Goal: Task Accomplishment & Management: Manage account settings

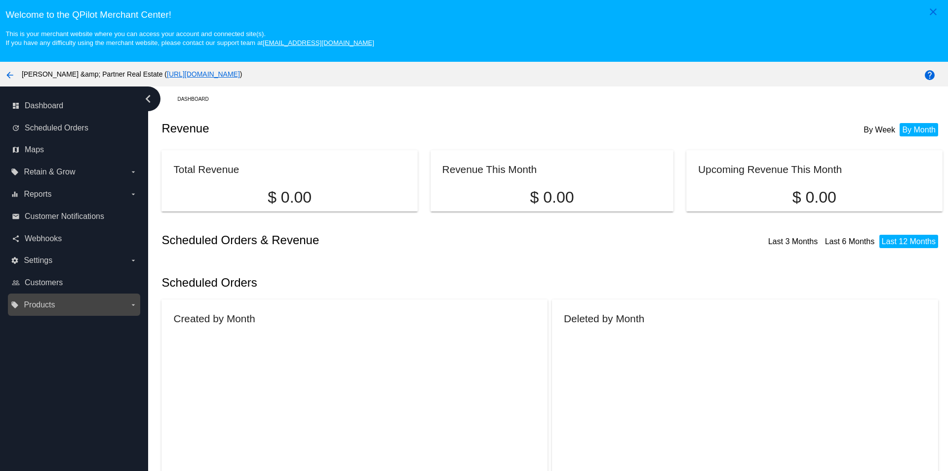
click at [67, 300] on label "local_offer Products arrow_drop_down" at bounding box center [74, 305] width 126 height 16
click at [0, 0] on input "local_offer Products arrow_drop_down" at bounding box center [0, 0] width 0 height 0
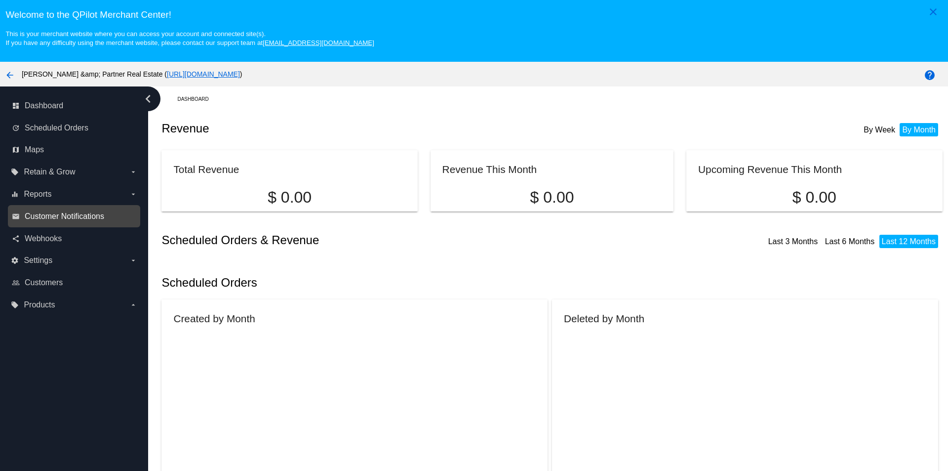
click at [73, 218] on span "Customer Notifications" at bounding box center [65, 216] width 80 height 9
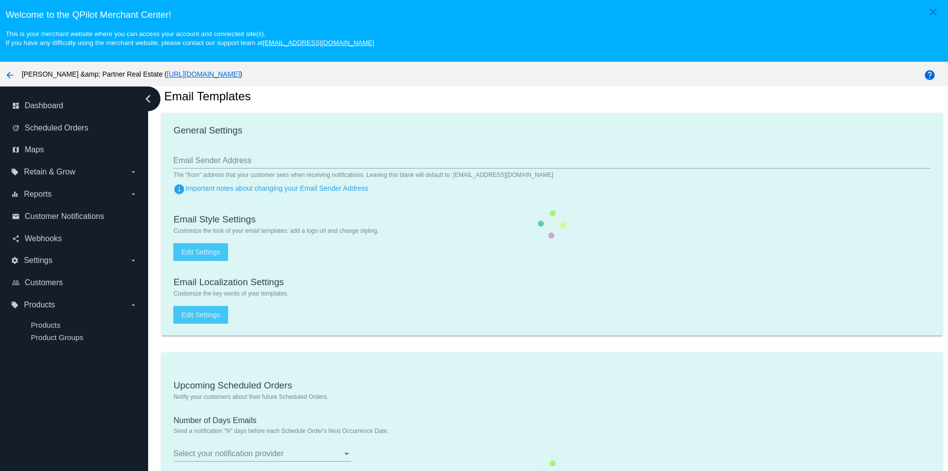
scroll to position [49, 0]
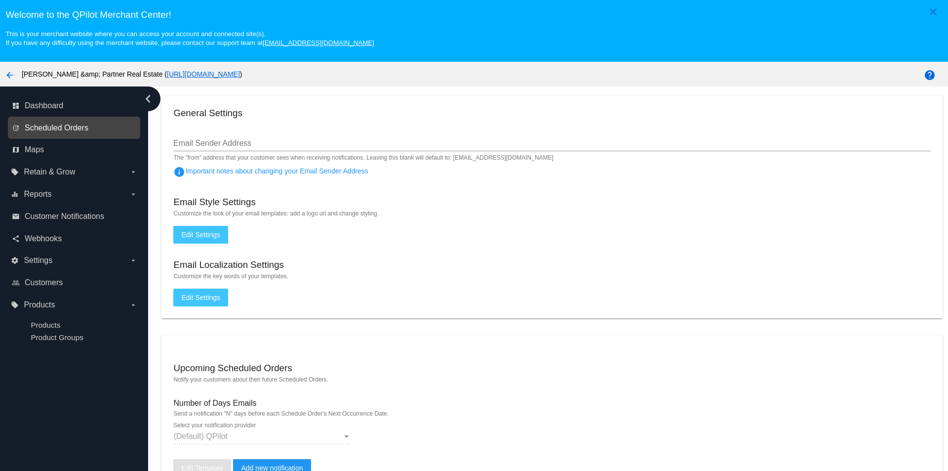
click at [67, 130] on span "Scheduled Orders" at bounding box center [57, 127] width 64 height 9
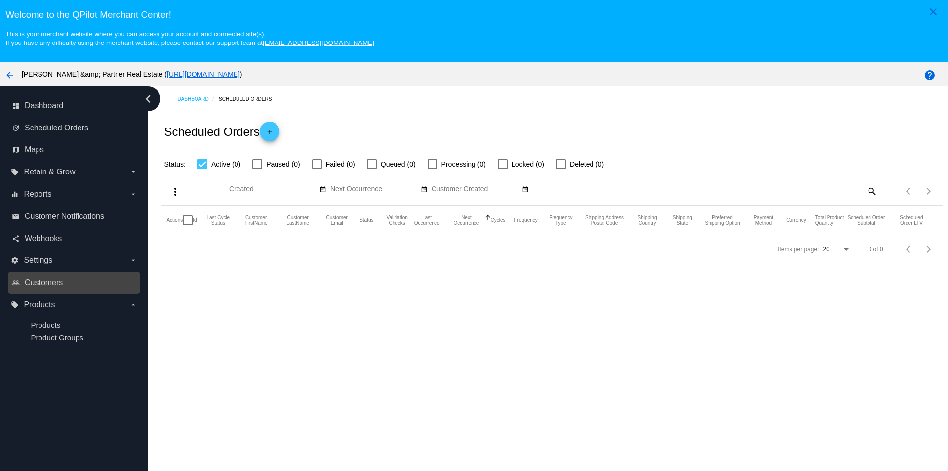
click at [72, 289] on link "people_outline Customers" at bounding box center [74, 283] width 125 height 16
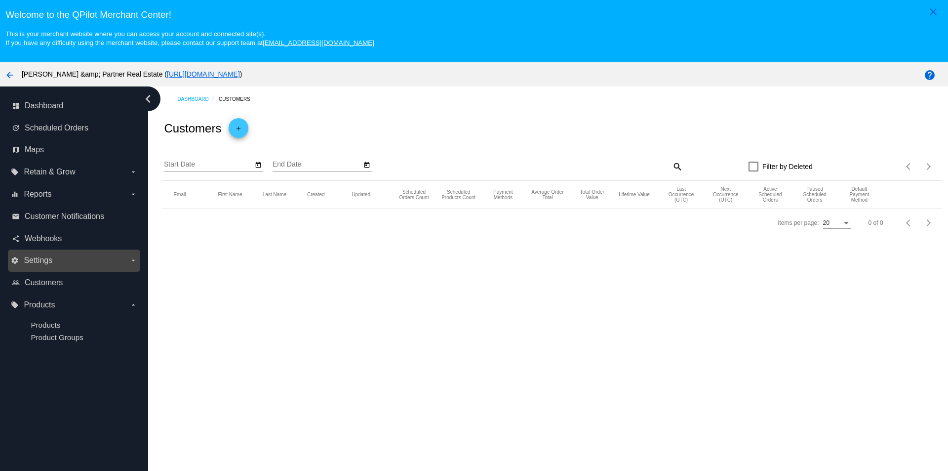
click at [62, 265] on label "settings Settings arrow_drop_down" at bounding box center [74, 260] width 126 height 16
click at [0, 0] on input "settings Settings arrow_drop_down" at bounding box center [0, 0] width 0 height 0
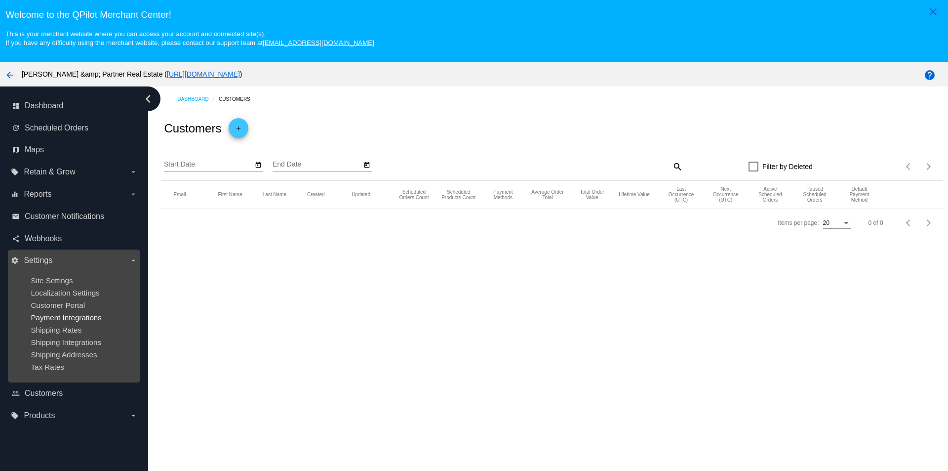
click at [85, 314] on span "Payment Integrations" at bounding box center [66, 317] width 71 height 8
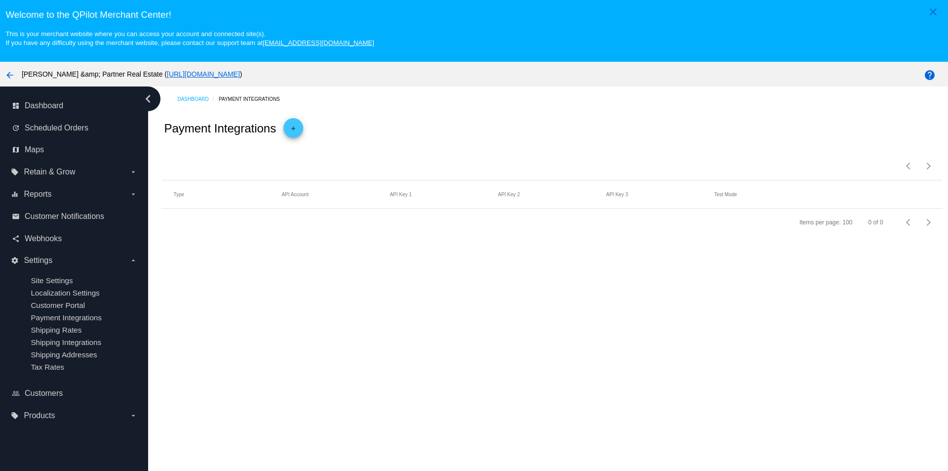
click at [293, 127] on mat-icon "add" at bounding box center [293, 131] width 12 height 12
click at [223, 168] on span "Payment Method Type" at bounding box center [207, 169] width 69 height 8
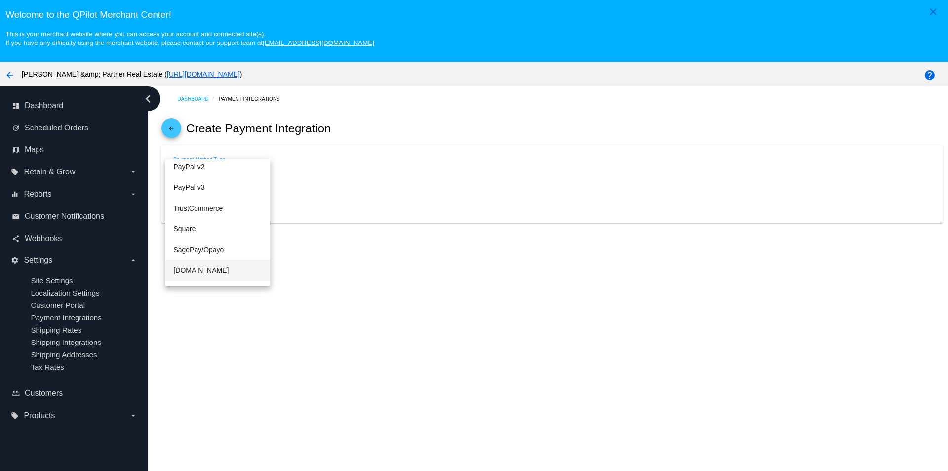
scroll to position [198, 0]
click at [385, 274] on div at bounding box center [474, 235] width 948 height 471
